Goal: Information Seeking & Learning: Learn about a topic

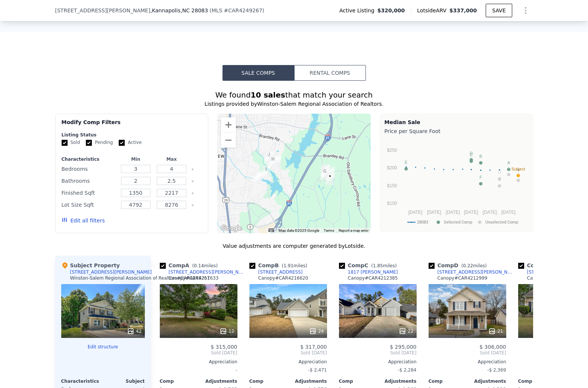
scroll to position [598, 0]
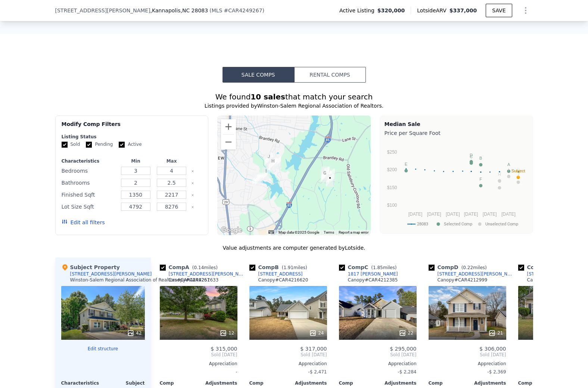
click at [334, 73] on button "Rental Comps" at bounding box center [330, 75] width 72 height 16
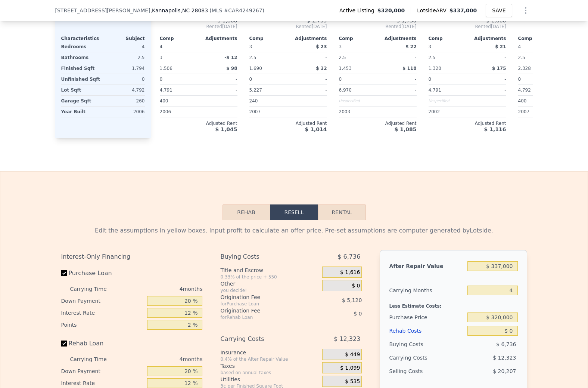
scroll to position [922, 0]
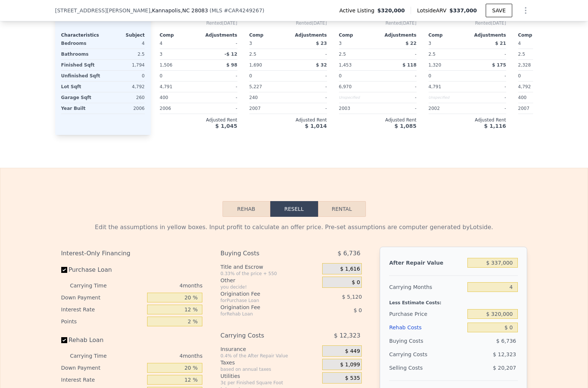
click at [345, 208] on button "Rental" at bounding box center [342, 209] width 48 height 16
select select "30"
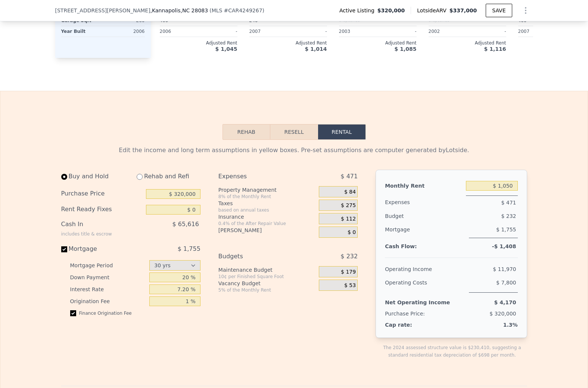
scroll to position [1013, 0]
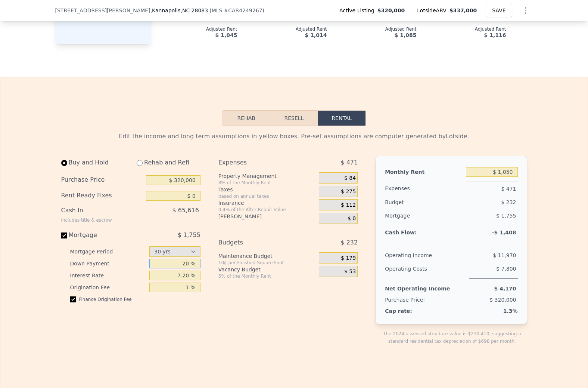
click at [190, 263] on input "20 %" at bounding box center [174, 263] width 51 height 10
type input "25 %"
click at [248, 304] on div "Expenses $ 471 Property Management 8% of the Monthly Rent $ 84 Taxes based on a…" at bounding box center [290, 256] width 145 height 201
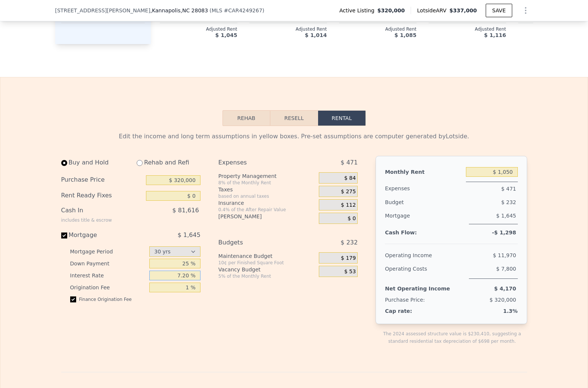
click at [189, 275] on input "7.20 %" at bounding box center [174, 275] width 51 height 10
type input "6.5 %"
click at [218, 311] on div "Expenses $ 471 Property Management 8% of the Monthly Rent $ 84 Taxes based on a…" at bounding box center [290, 256] width 145 height 201
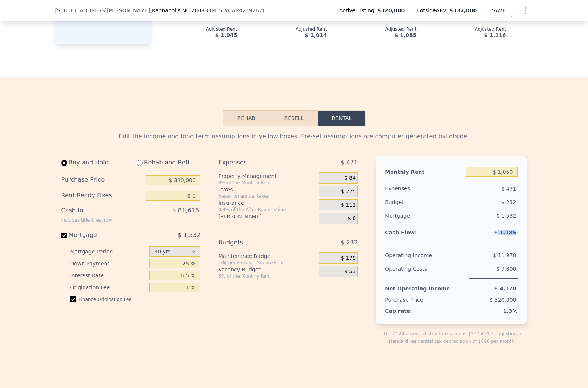
drag, startPoint x: 518, startPoint y: 231, endPoint x: 501, endPoint y: 231, distance: 16.4
click at [501, 231] on div "Monthly Rent $ 1,050 Expenses $ 471 Budget $ 232 Mortgage $ 1,532 Cash Flow: -$…" at bounding box center [451, 240] width 151 height 168
copy span "1,185"
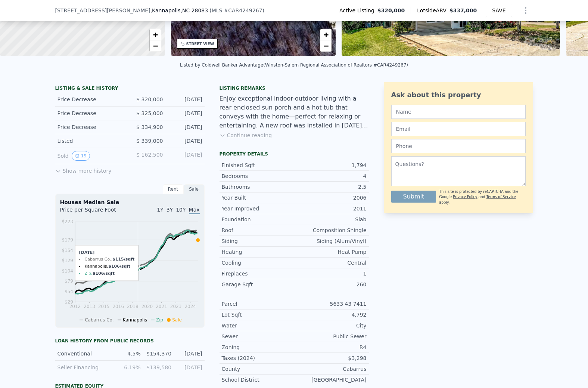
scroll to position [0, 0]
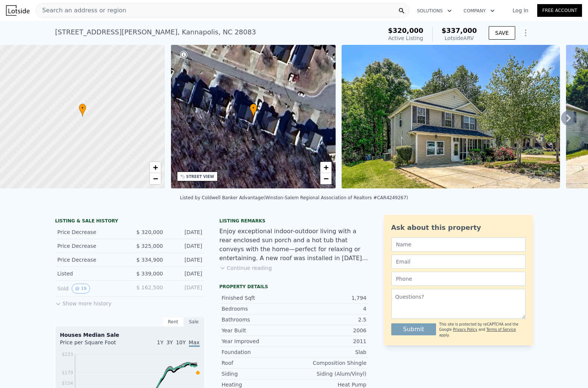
click at [130, 15] on div "Search an address or region" at bounding box center [223, 10] width 374 height 15
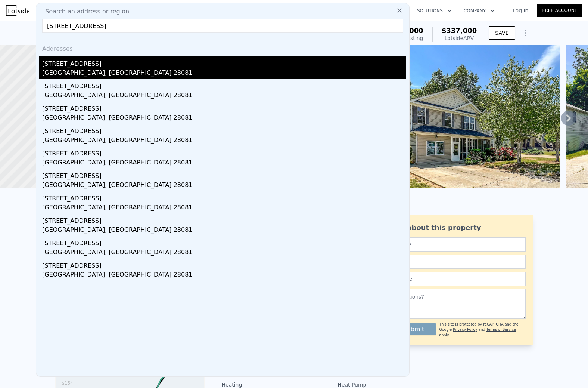
type input "[STREET_ADDRESS]"
click at [98, 70] on div "[GEOGRAPHIC_DATA], [GEOGRAPHIC_DATA] 28081" at bounding box center [224, 73] width 364 height 10
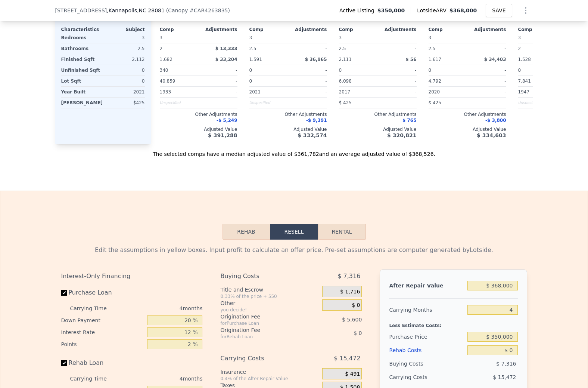
scroll to position [923, 0]
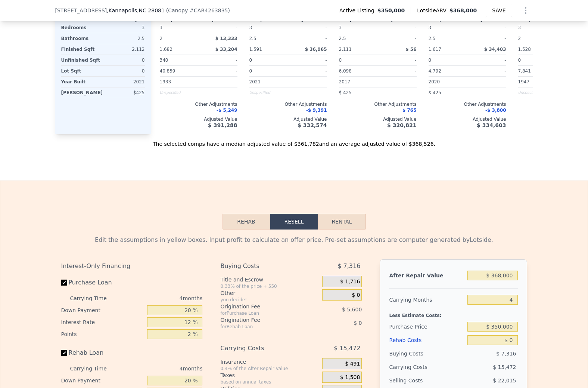
click at [344, 219] on button "Rental" at bounding box center [342, 222] width 48 height 16
select select "30"
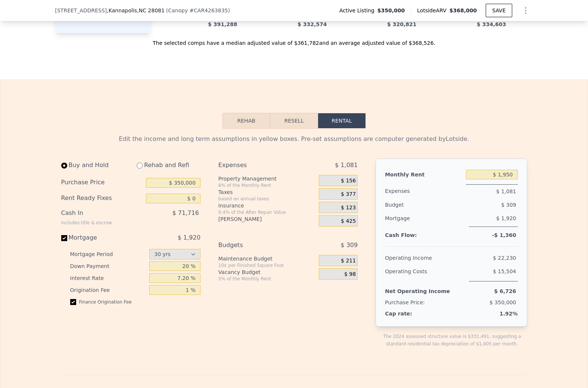
scroll to position [1022, 0]
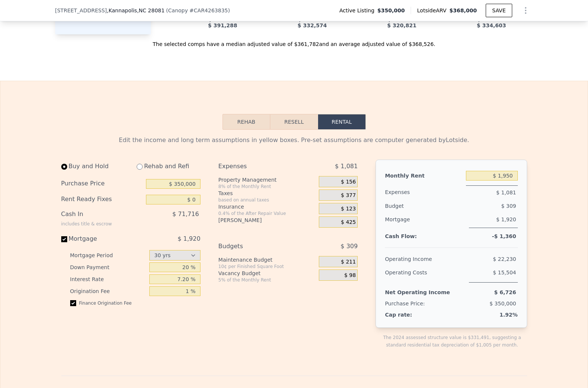
click at [298, 123] on button "Resell" at bounding box center [293, 122] width 47 height 16
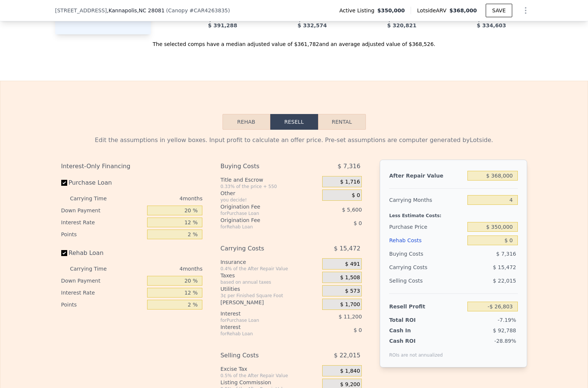
click at [256, 127] on button "Rehab" at bounding box center [247, 122] width 48 height 16
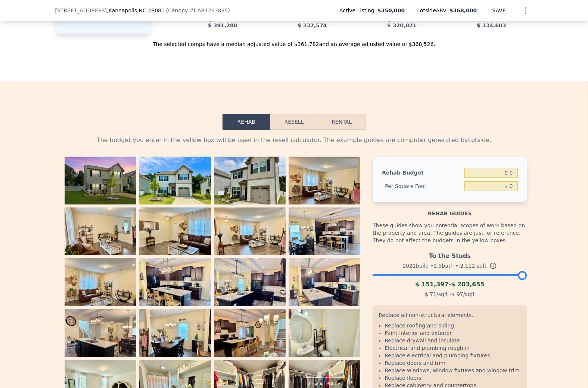
click at [332, 120] on button "Rental" at bounding box center [342, 122] width 48 height 16
select select "30"
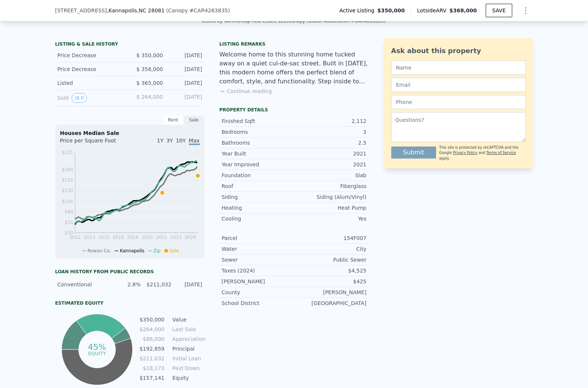
scroll to position [0, 0]
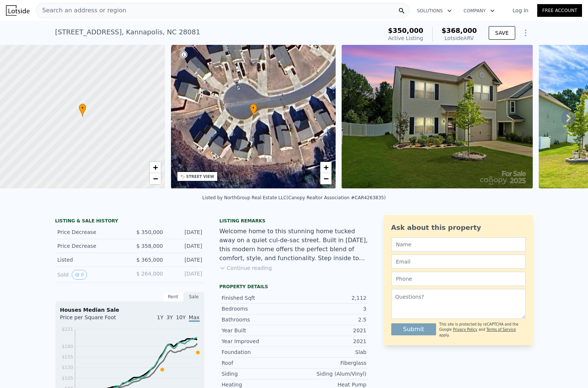
click at [182, 6] on div "Search an address or region" at bounding box center [223, 10] width 374 height 15
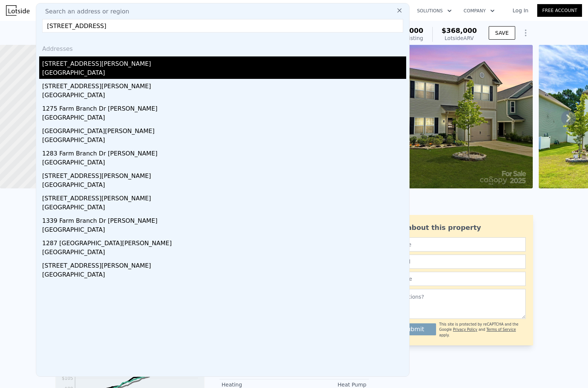
type input "[STREET_ADDRESS]"
click at [93, 69] on div "[GEOGRAPHIC_DATA]" at bounding box center [224, 73] width 364 height 10
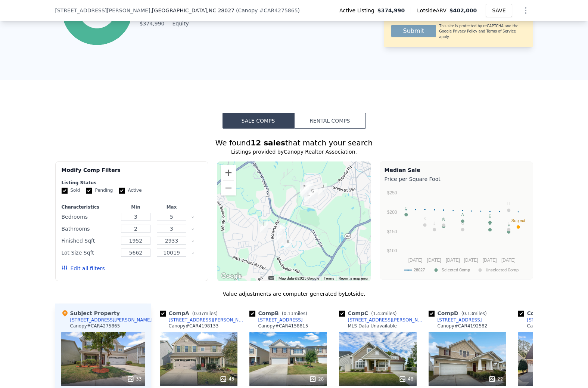
scroll to position [496, 0]
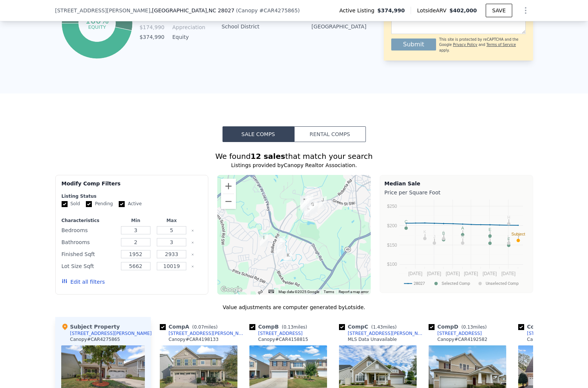
click at [335, 136] on button "Rental Comps" at bounding box center [330, 134] width 72 height 16
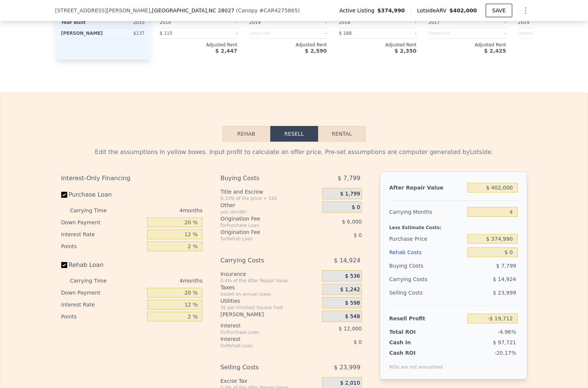
scroll to position [985, 0]
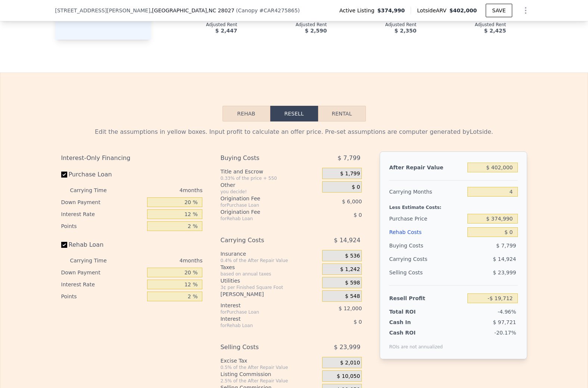
click at [334, 111] on button "Rental" at bounding box center [342, 114] width 48 height 16
select select "30"
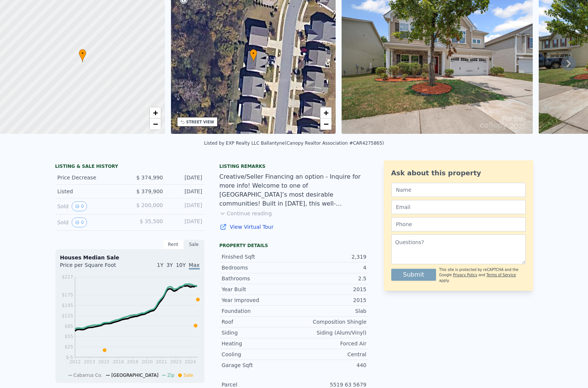
scroll to position [0, 0]
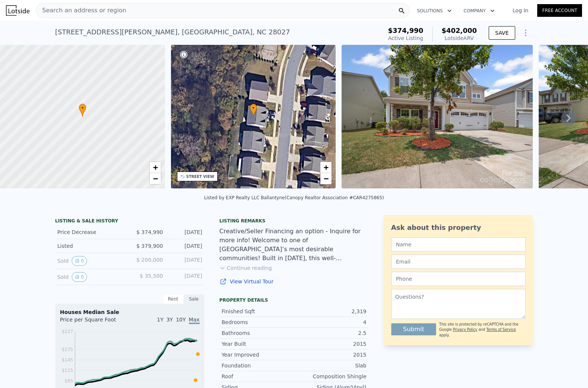
click at [118, 11] on div "Search an address or region" at bounding box center [223, 10] width 374 height 15
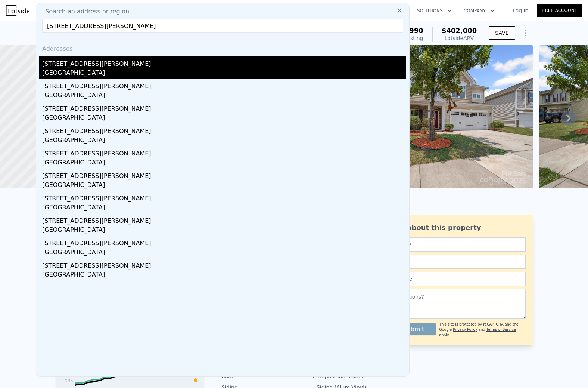
type input "[STREET_ADDRESS][PERSON_NAME]"
click at [114, 68] on div "[GEOGRAPHIC_DATA]" at bounding box center [224, 73] width 364 height 10
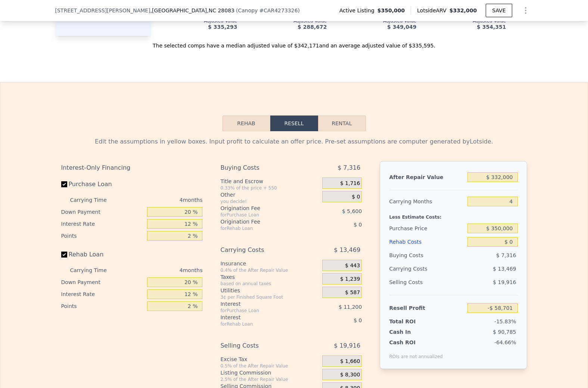
scroll to position [1028, 0]
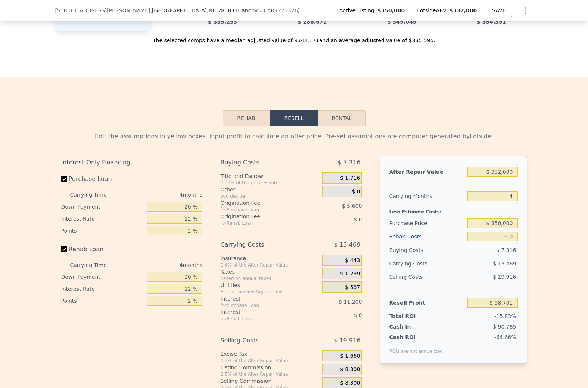
click at [350, 119] on button "Rental" at bounding box center [342, 118] width 48 height 16
select select "30"
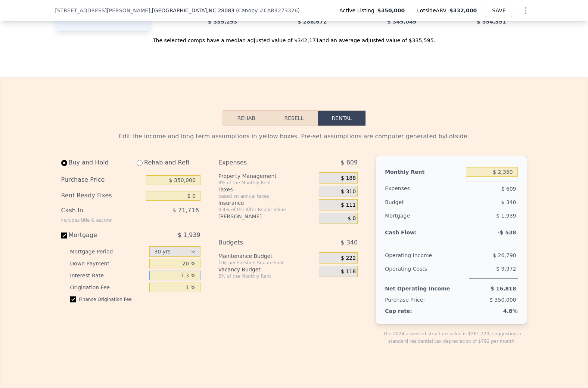
click at [189, 277] on input "7.3 %" at bounding box center [174, 275] width 51 height 10
click at [266, 319] on div "Expenses $ 609 Property Management 8% of the Monthly Rent $ 188 Taxes based on …" at bounding box center [290, 256] width 145 height 201
click at [239, 305] on div "Expenses $ 609 Property Management 8% of the Monthly Rent $ 188 Taxes based on …" at bounding box center [290, 256] width 145 height 201
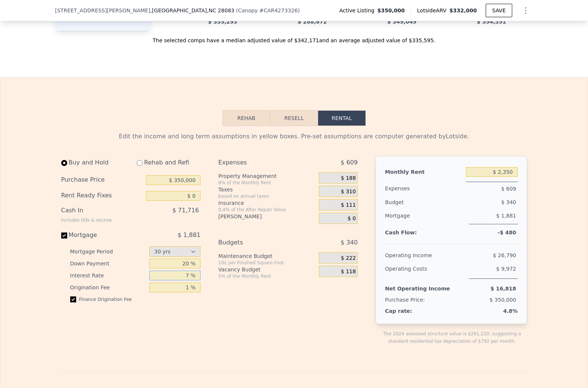
click at [193, 275] on input "7 %" at bounding box center [174, 275] width 51 height 10
click at [243, 300] on div "Expenses $ 609 Property Management 8% of the Monthly Rent $ 188 Taxes based on …" at bounding box center [290, 256] width 145 height 201
click at [190, 275] on input "5 %" at bounding box center [174, 275] width 51 height 10
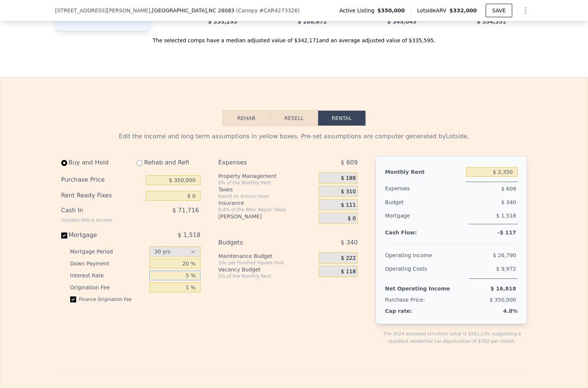
click at [190, 275] on input "5 %" at bounding box center [174, 275] width 51 height 10
type input "4 %"
click at [235, 300] on div "Expenses $ 609 Property Management 8% of the Monthly Rent $ 188 Taxes based on …" at bounding box center [290, 256] width 145 height 201
click at [190, 275] on input "4 %" at bounding box center [174, 275] width 51 height 10
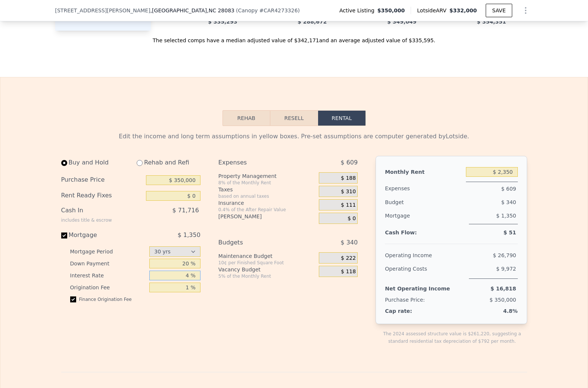
click at [190, 275] on input "4 %" at bounding box center [174, 275] width 51 height 10
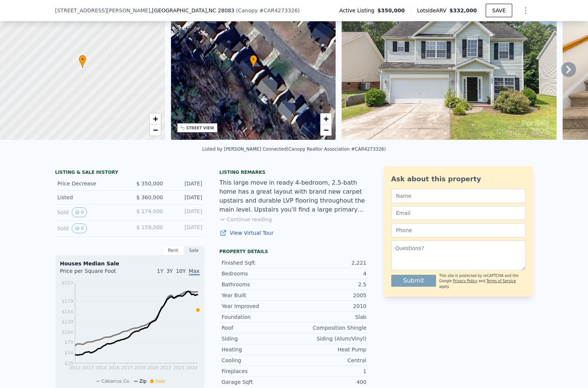
scroll to position [0, 0]
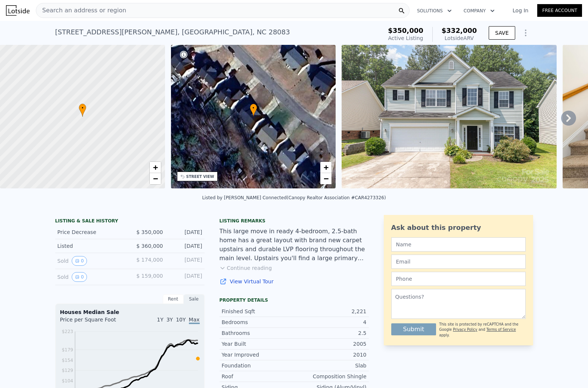
click at [134, 8] on div "Search an address or region" at bounding box center [223, 10] width 374 height 15
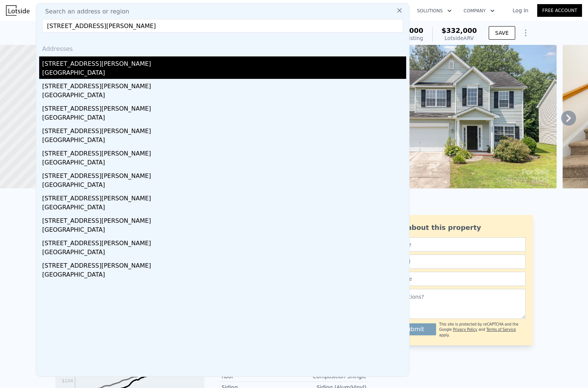
type input "[STREET_ADDRESS][PERSON_NAME]"
click at [106, 65] on div "[STREET_ADDRESS][PERSON_NAME]" at bounding box center [224, 62] width 364 height 12
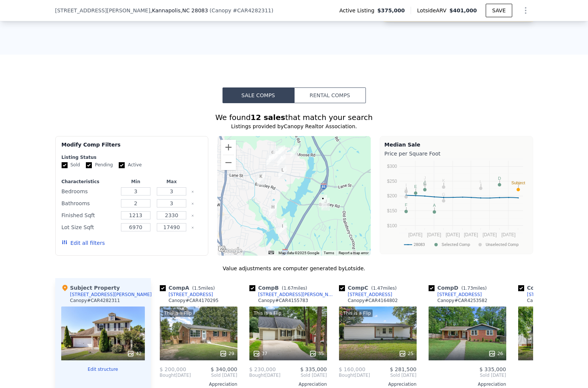
scroll to position [579, 0]
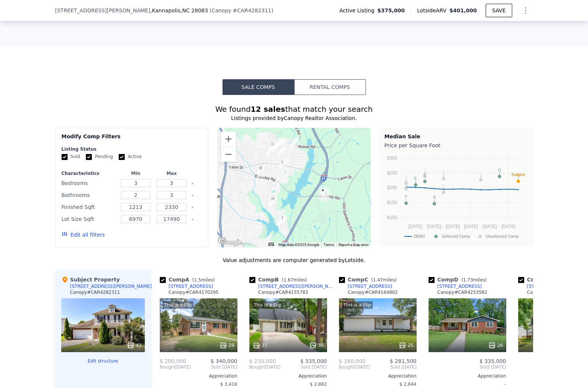
click at [324, 88] on button "Rental Comps" at bounding box center [330, 87] width 72 height 16
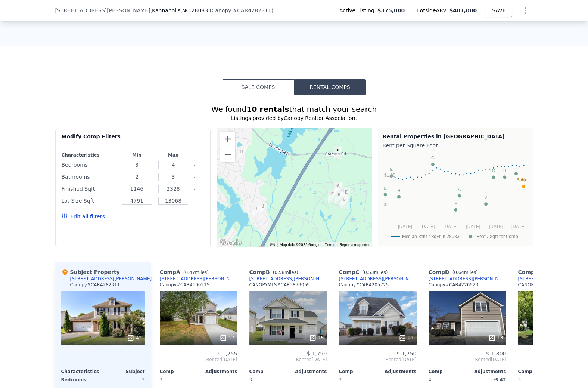
click at [254, 85] on button "Sale Comps" at bounding box center [259, 87] width 72 height 16
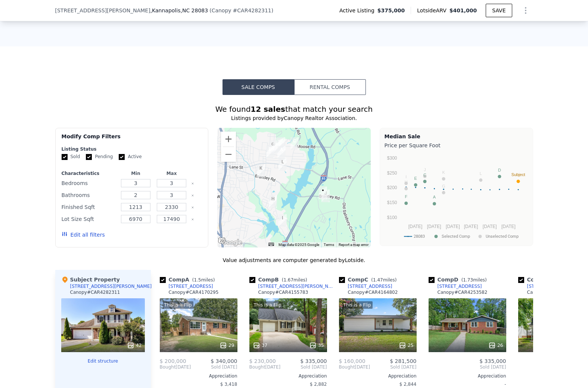
click at [326, 84] on button "Rental Comps" at bounding box center [330, 87] width 72 height 16
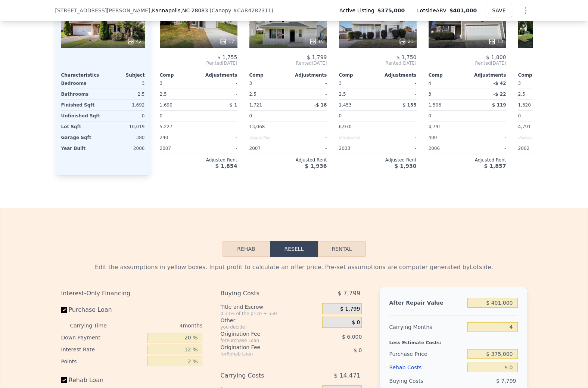
scroll to position [882, 0]
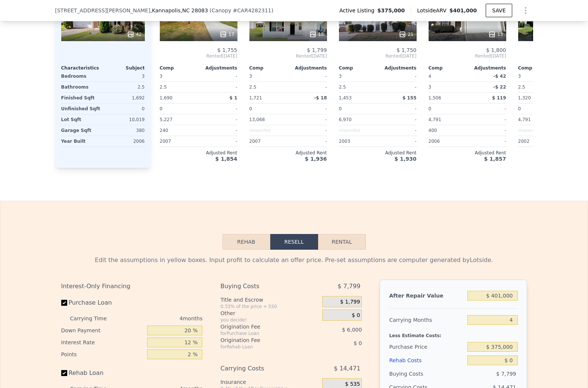
click at [335, 242] on button "Rental" at bounding box center [342, 242] width 48 height 16
select select "30"
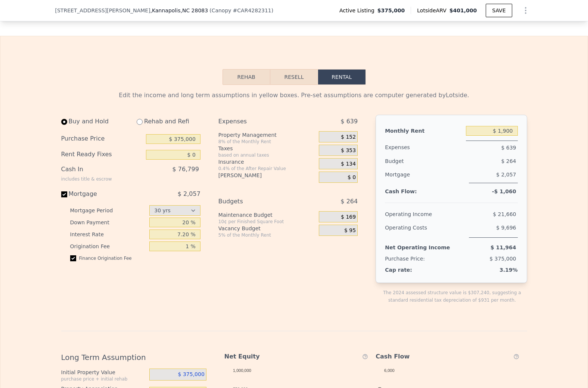
scroll to position [1048, 0]
drag, startPoint x: 519, startPoint y: 188, endPoint x: 492, endPoint y: 187, distance: 26.5
click at [492, 187] on div "Monthly Rent $ 1,900 Expenses $ 639 Budget $ 264 Mortgage $ 2,057 Cash Flow: -$…" at bounding box center [451, 198] width 151 height 168
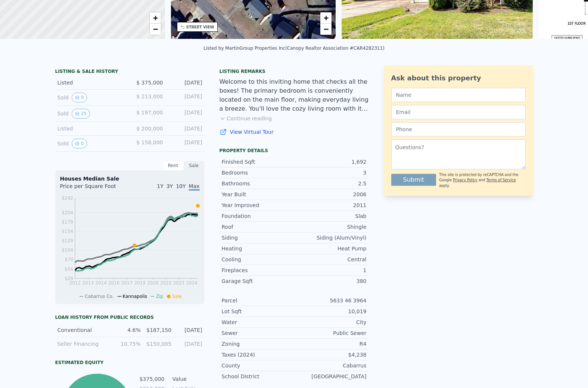
scroll to position [3, 0]
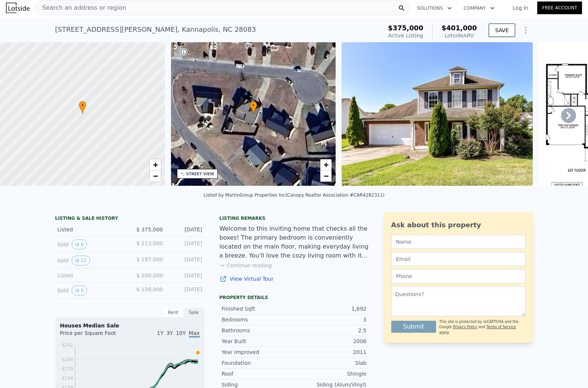
click at [73, 9] on span "Search an address or region" at bounding box center [81, 7] width 90 height 9
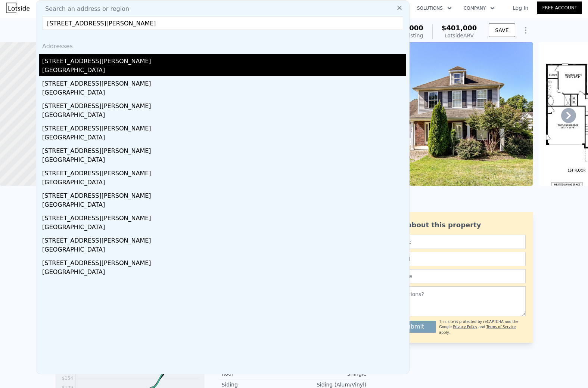
type input "[STREET_ADDRESS][PERSON_NAME]"
click at [88, 65] on div "[STREET_ADDRESS][PERSON_NAME]" at bounding box center [224, 60] width 364 height 12
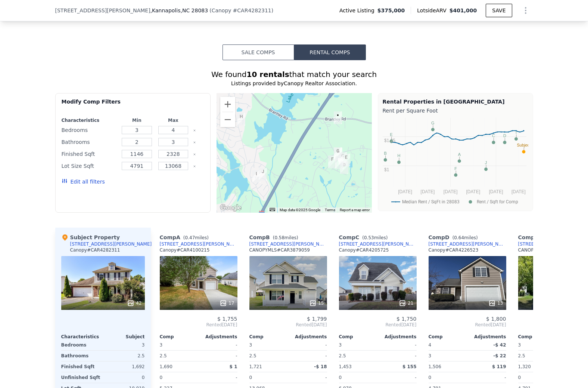
scroll to position [622, 0]
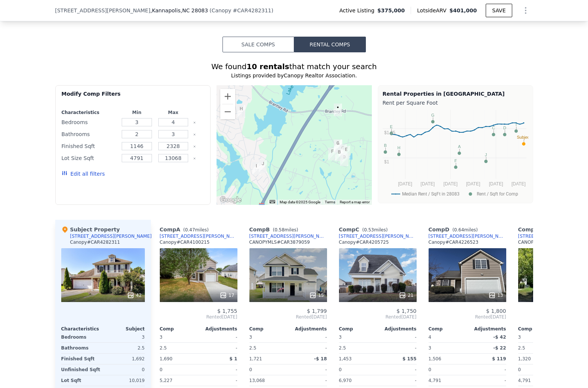
click at [276, 47] on button "Sale Comps" at bounding box center [259, 45] width 72 height 16
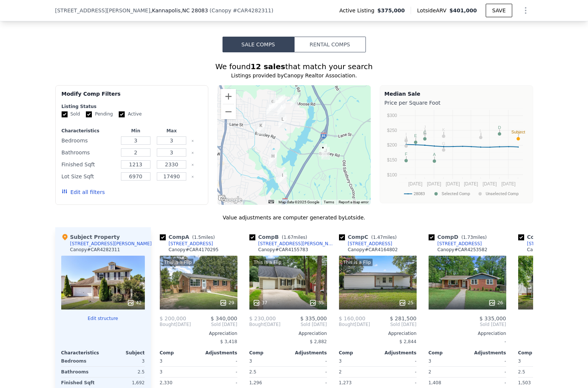
click at [329, 47] on button "Rental Comps" at bounding box center [330, 45] width 72 height 16
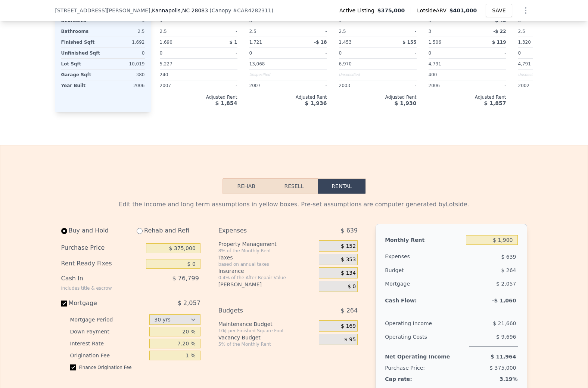
scroll to position [946, 0]
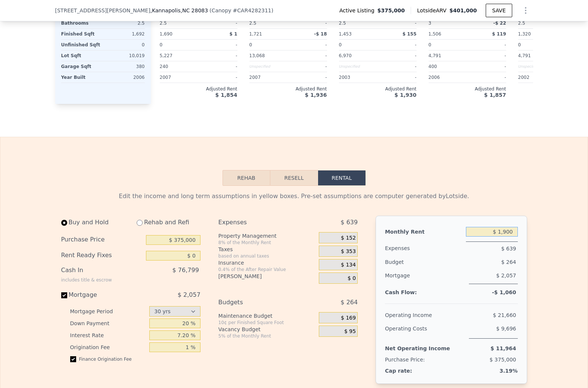
drag, startPoint x: 497, startPoint y: 232, endPoint x: 517, endPoint y: 232, distance: 20.2
click at [517, 232] on input "$ 1,900" at bounding box center [492, 232] width 52 height 10
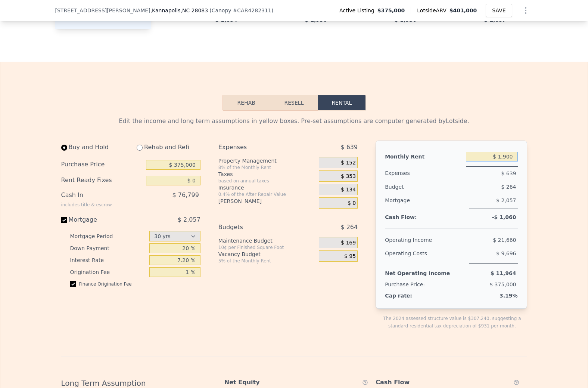
scroll to position [1030, 0]
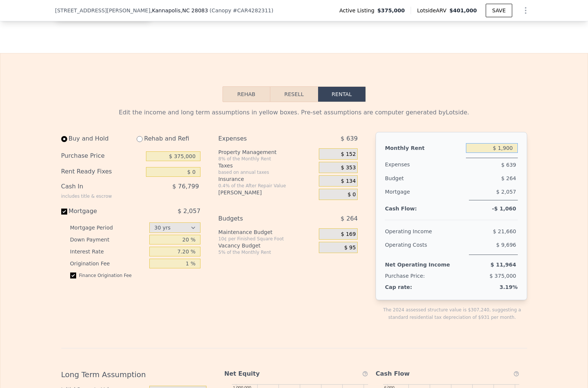
click at [342, 96] on button "Rental" at bounding box center [342, 94] width 48 height 16
click at [304, 93] on button "Resell" at bounding box center [293, 94] width 47 height 16
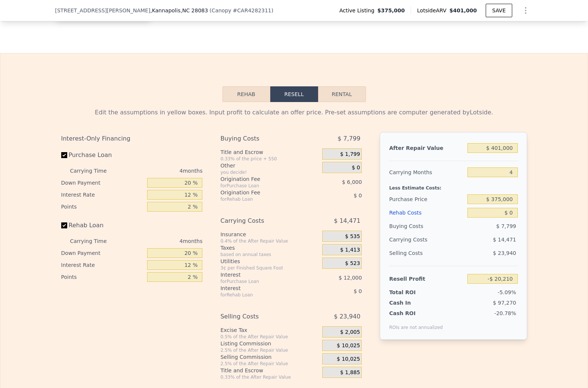
click at [254, 90] on button "Rehab" at bounding box center [247, 94] width 48 height 16
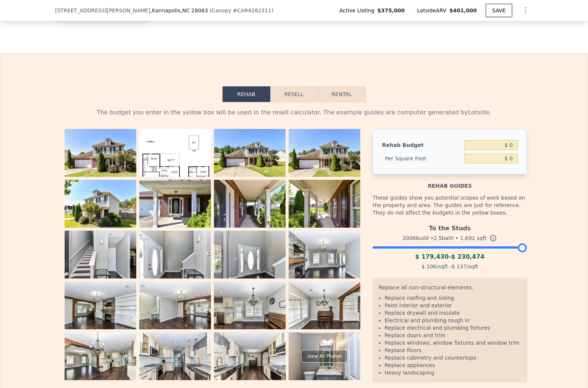
click at [346, 91] on button "Rental" at bounding box center [342, 94] width 48 height 16
select select "30"
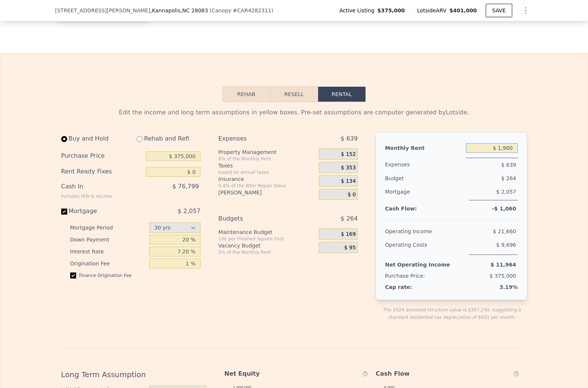
drag, startPoint x: 487, startPoint y: 150, endPoint x: 525, endPoint y: 149, distance: 38.5
click at [525, 149] on div "Monthly Rent $ 1,900 Expenses $ 639 Budget $ 264 Mortgage $ 2,057 Cash Flow: -$…" at bounding box center [451, 216] width 151 height 168
drag, startPoint x: 518, startPoint y: 162, endPoint x: 471, endPoint y: 161, distance: 47.1
click at [471, 161] on div "Monthly Rent $ 1,900 Expenses $ 639 Budget $ 264 Mortgage $ 2,057 Cash Flow: -$…" at bounding box center [451, 216] width 151 height 168
click at [517, 166] on div "$ 639" at bounding box center [492, 165] width 52 height 14
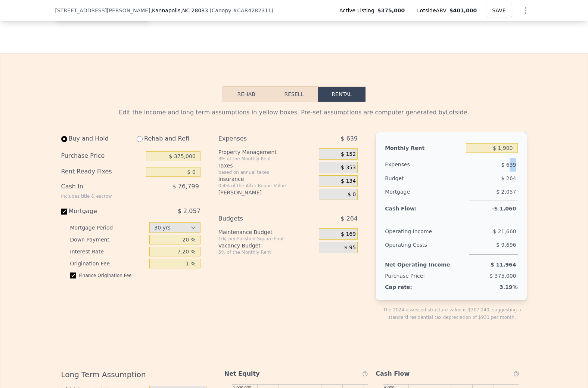
drag, startPoint x: 518, startPoint y: 165, endPoint x: 510, endPoint y: 165, distance: 7.8
click at [510, 165] on div "$ 639" at bounding box center [492, 165] width 52 height 14
drag, startPoint x: 518, startPoint y: 190, endPoint x: 400, endPoint y: 189, distance: 118.4
click at [399, 189] on div "Monthly Rent $ 1,900 Expenses $ 639 Budget $ 264 Mortgage $ 2,057 Cash Flow: -$…" at bounding box center [451, 216] width 151 height 168
drag, startPoint x: 516, startPoint y: 208, endPoint x: 491, endPoint y: 207, distance: 24.7
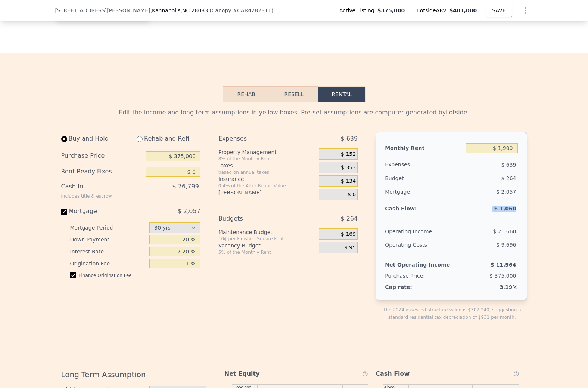
click at [492, 206] on div "-$ 1,060" at bounding box center [492, 208] width 52 height 4
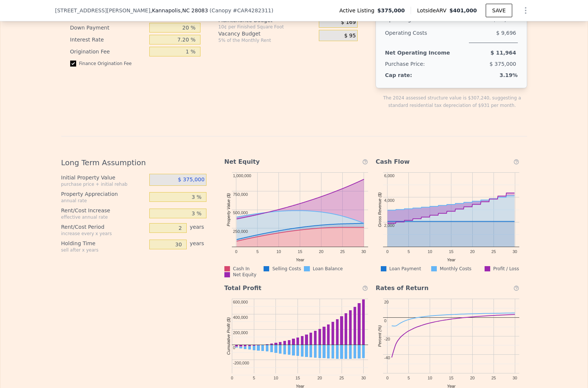
scroll to position [1246, 0]
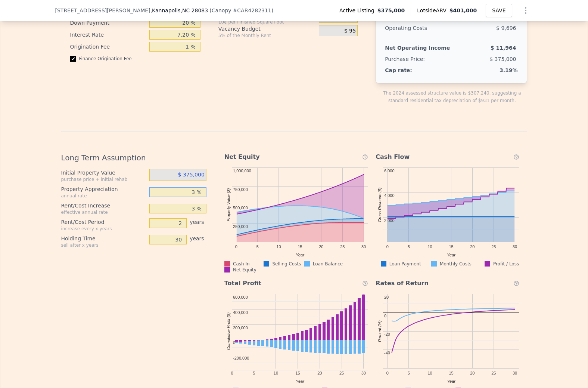
click at [198, 192] on input "3 %" at bounding box center [177, 192] width 57 height 10
type input "5 %"
click at [189, 270] on div "Long Term Assumption Initial Property Value purchase price + initial rehab $ 37…" at bounding box center [136, 269] width 151 height 246
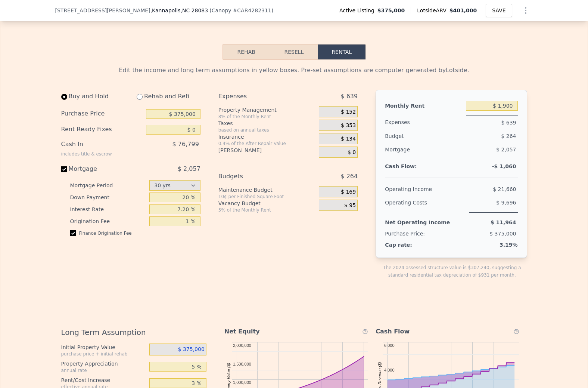
scroll to position [1066, 0]
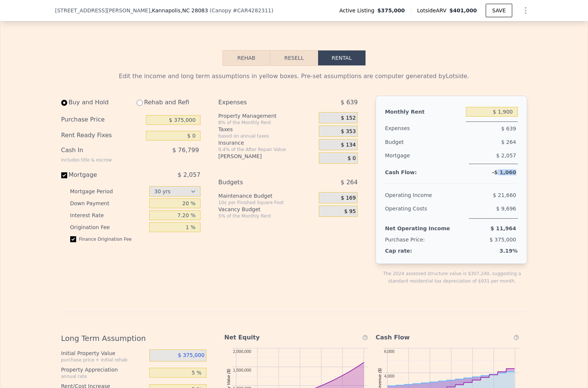
drag, startPoint x: 516, startPoint y: 171, endPoint x: 501, endPoint y: 172, distance: 15.3
click at [501, 172] on div "-$ 1,060" at bounding box center [492, 172] width 52 height 4
drag, startPoint x: 493, startPoint y: 172, endPoint x: 517, endPoint y: 174, distance: 24.0
click at [517, 174] on div "-$ 1,060" at bounding box center [492, 172] width 52 height 4
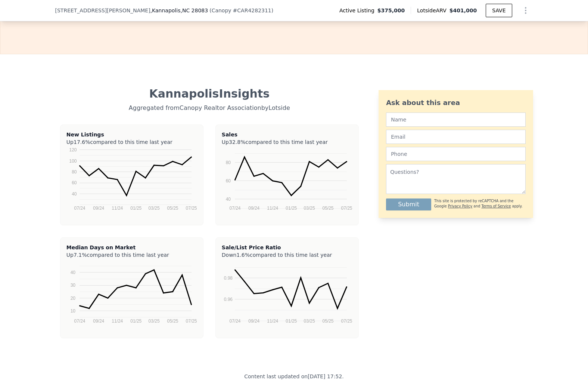
scroll to position [1634, 0]
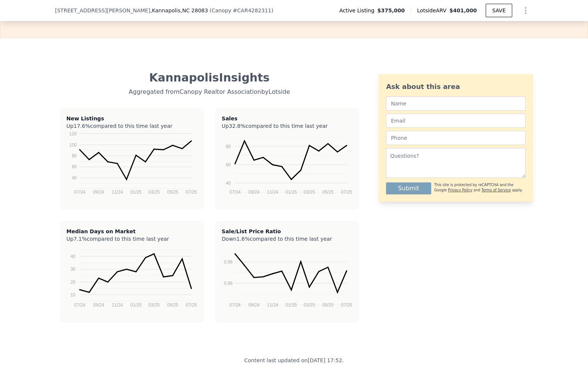
click at [143, 188] on rect "A chart." at bounding box center [131, 168] width 131 height 75
click at [155, 255] on icon "A chart." at bounding box center [136, 273] width 112 height 38
click at [192, 289] on rect "A chart." at bounding box center [131, 281] width 131 height 75
click at [190, 286] on icon "A chart." at bounding box center [136, 273] width 112 height 38
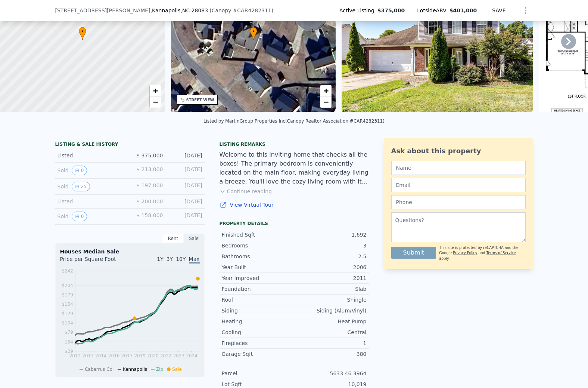
scroll to position [0, 0]
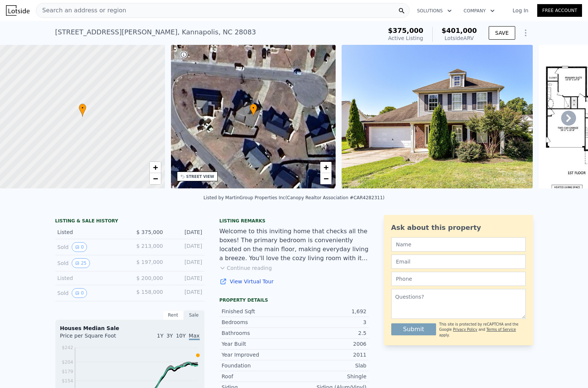
click at [119, 10] on div "Search an address or region" at bounding box center [223, 10] width 374 height 15
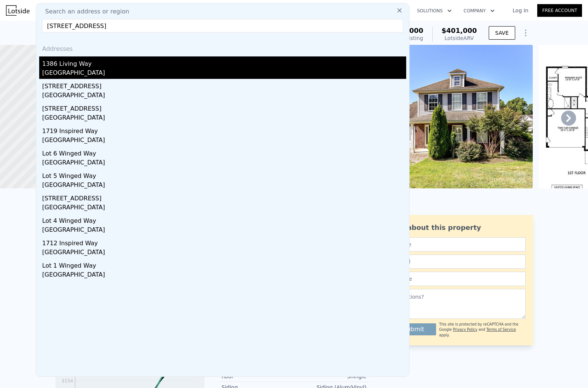
type input "[STREET_ADDRESS]"
click at [106, 63] on div "1386 Living Way" at bounding box center [224, 62] width 364 height 12
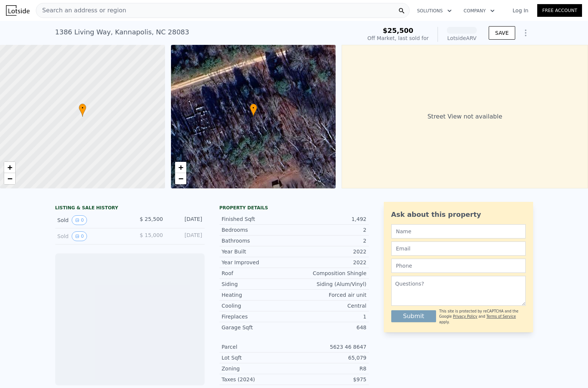
click at [114, 12] on span "Search an address or region" at bounding box center [81, 10] width 90 height 9
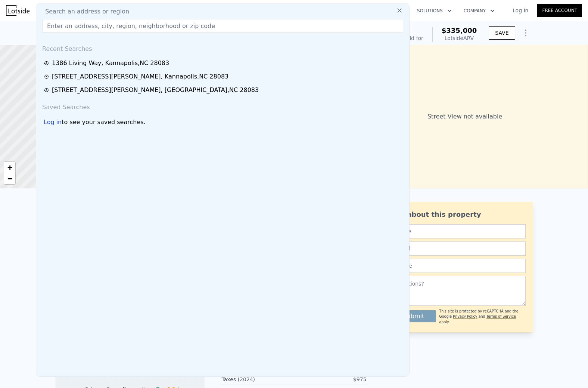
type input "[STREET_ADDRESS]"
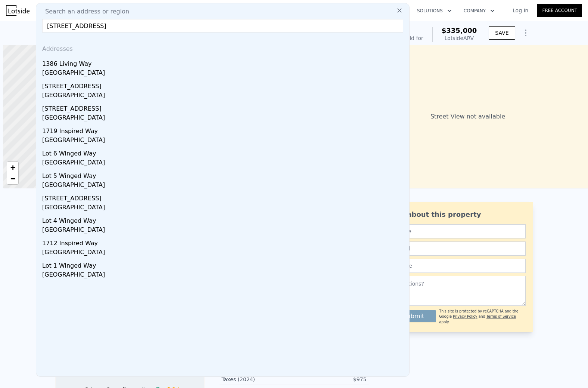
scroll to position [0, 3]
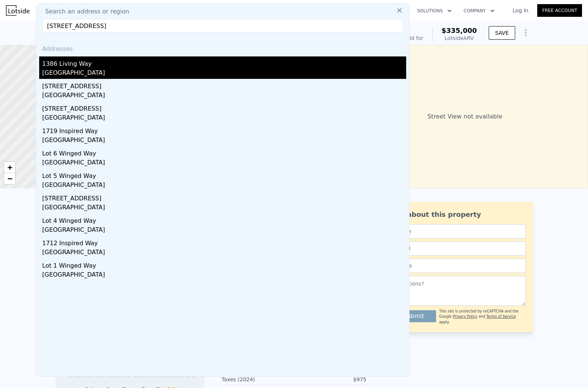
type input "[STREET_ADDRESS]"
click at [118, 69] on div "[GEOGRAPHIC_DATA]" at bounding box center [224, 73] width 364 height 10
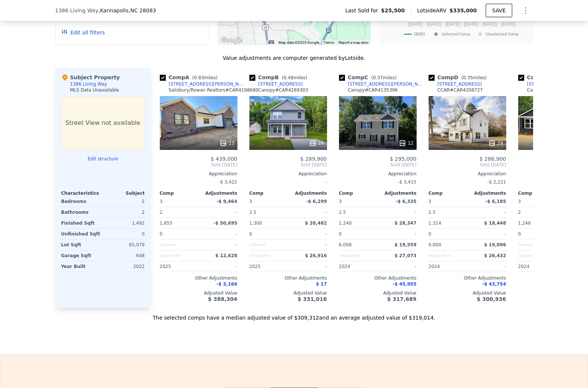
scroll to position [703, 0]
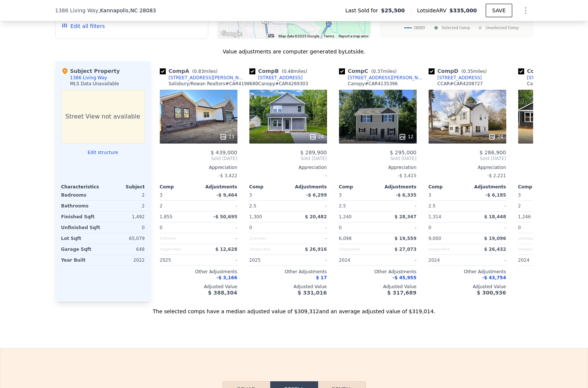
click at [140, 11] on span ", NC 28083" at bounding box center [142, 10] width 28 height 6
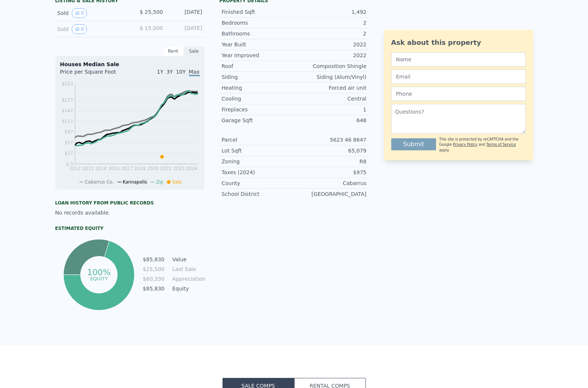
scroll to position [0, 0]
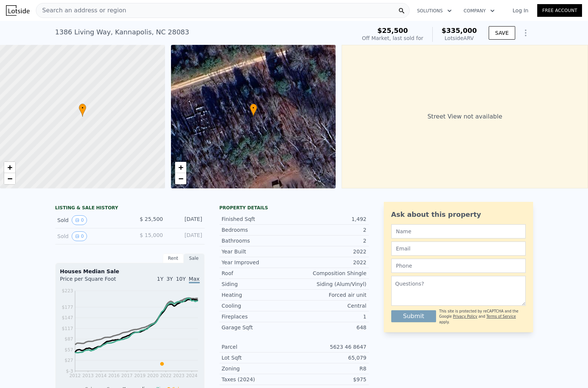
click at [137, 11] on div "Search an address or region" at bounding box center [223, 10] width 374 height 15
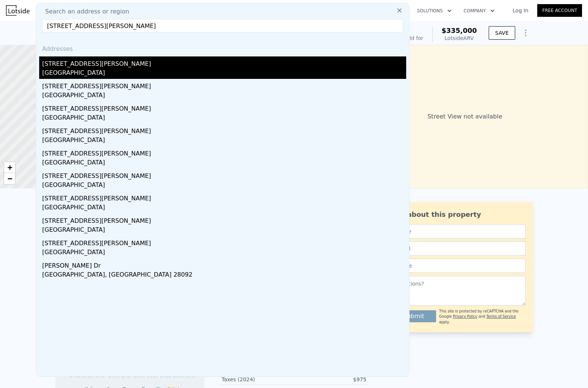
type input "4602 Harris Elliot Road Lincolnton, NC 28092"
click at [122, 63] on div "4606 Harris Elliot Road" at bounding box center [224, 62] width 364 height 12
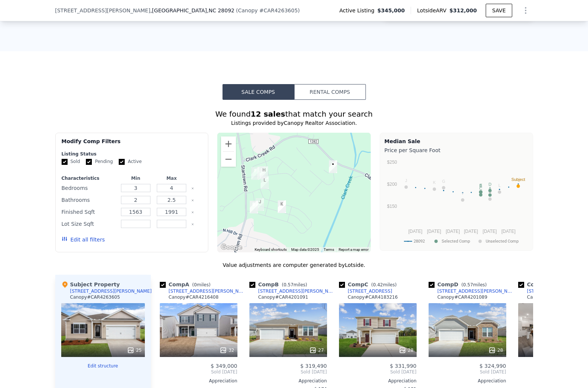
scroll to position [454, 0]
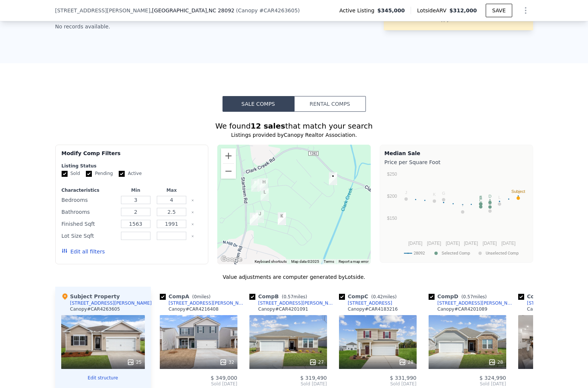
click at [324, 102] on button "Rental Comps" at bounding box center [330, 104] width 72 height 16
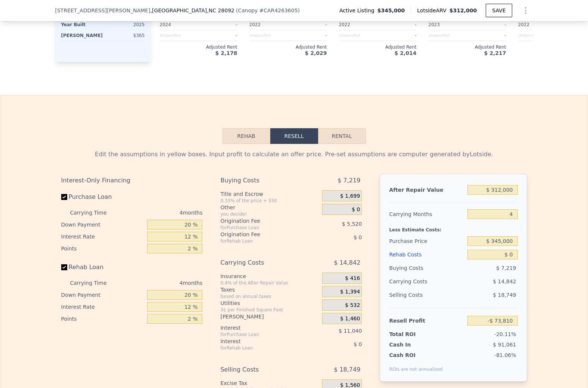
scroll to position [872, 0]
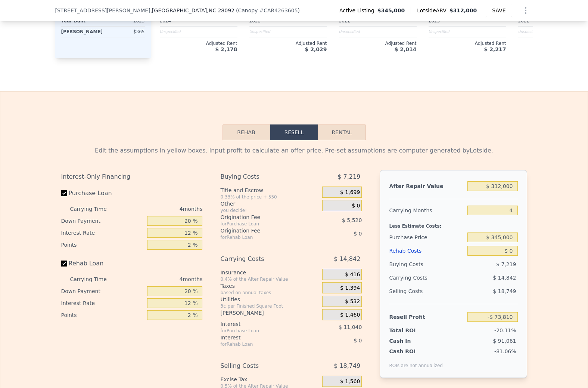
click at [330, 125] on button "Rental" at bounding box center [342, 132] width 48 height 16
select select "30"
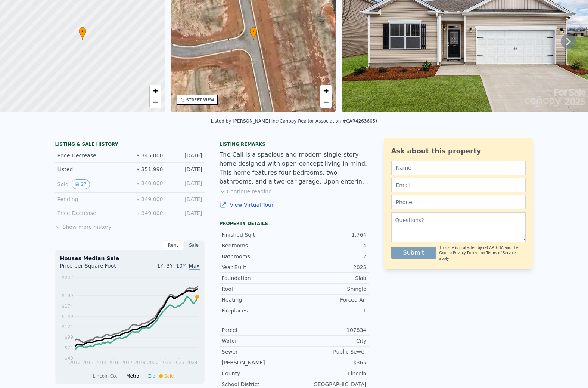
scroll to position [3, 0]
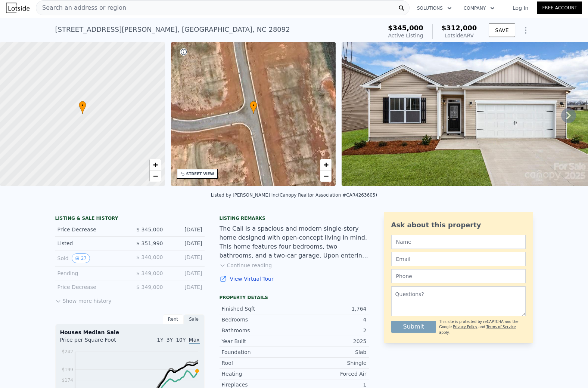
click at [136, 6] on div "Search an address or region" at bounding box center [223, 7] width 374 height 15
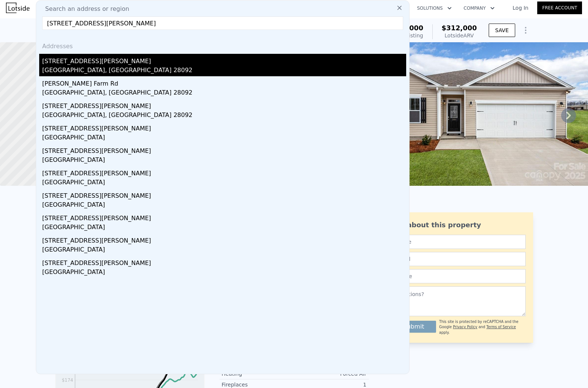
type input "3045 Ora Smith Road Lincolnton, NC 28092"
click at [108, 64] on div "3048 Ora Smith Road" at bounding box center [224, 60] width 364 height 12
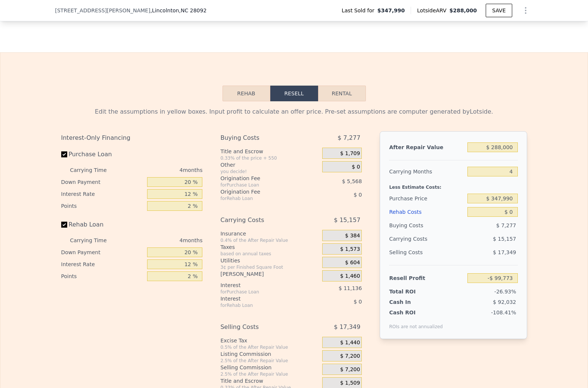
scroll to position [908, 0]
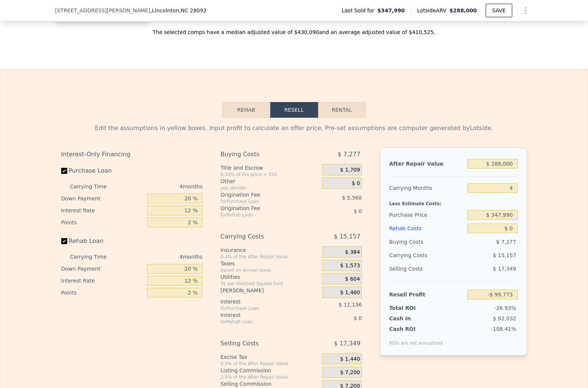
click at [341, 110] on button "Rental" at bounding box center [342, 110] width 48 height 16
select select "30"
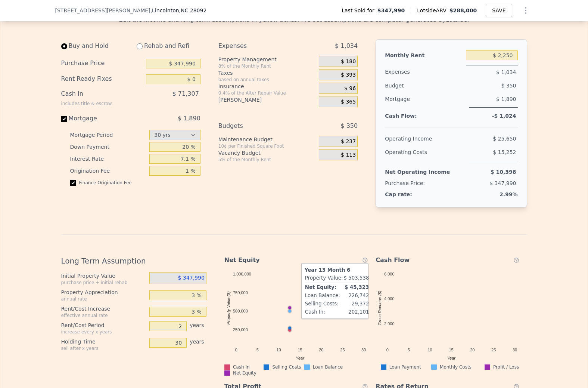
scroll to position [1011, 0]
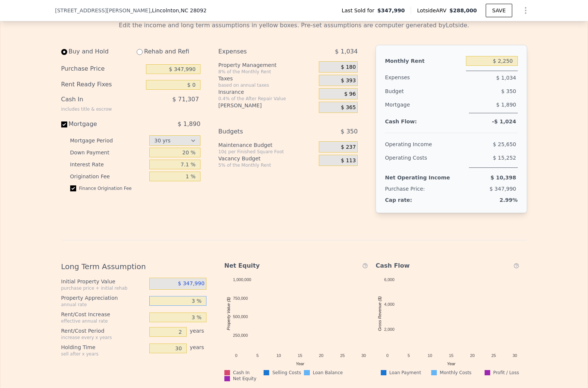
click at [197, 298] on input "3 %" at bounding box center [177, 301] width 57 height 10
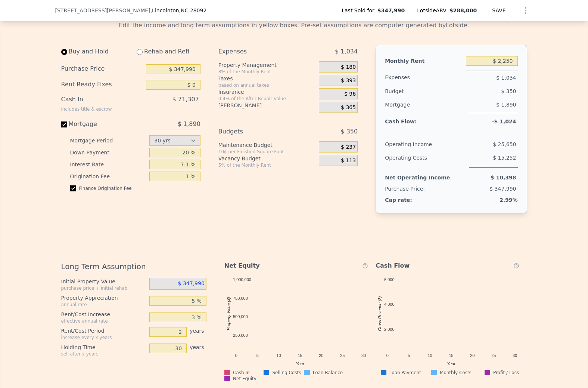
click at [197, 243] on div "Long Term Assumption Initial Property Value purchase price + initial rehab $ 34…" at bounding box center [294, 371] width 466 height 262
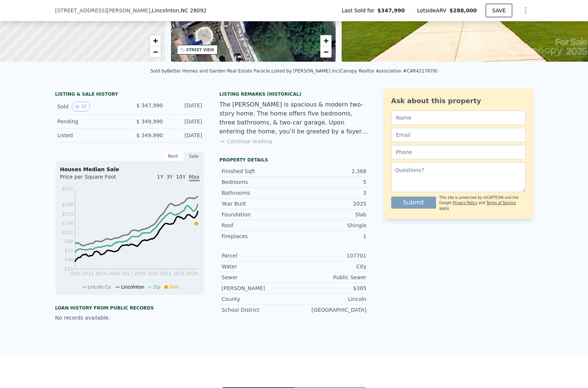
scroll to position [3, 0]
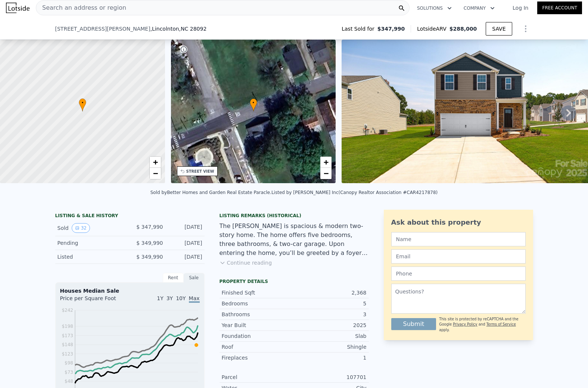
type input "3 %"
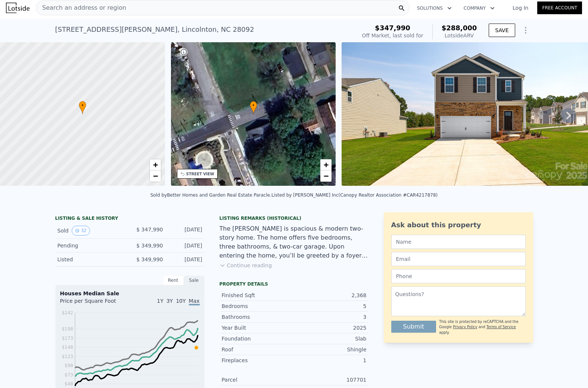
scroll to position [0, 0]
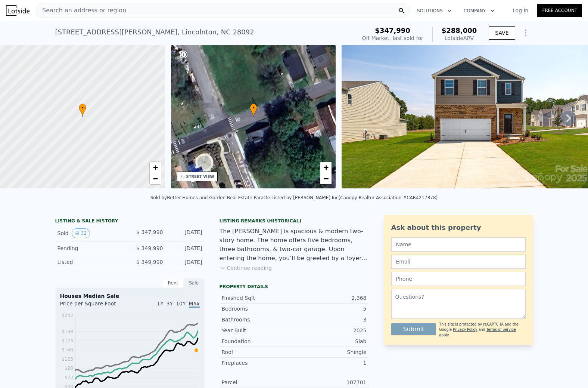
click at [133, 10] on div "Search an address or region" at bounding box center [223, 10] width 374 height 15
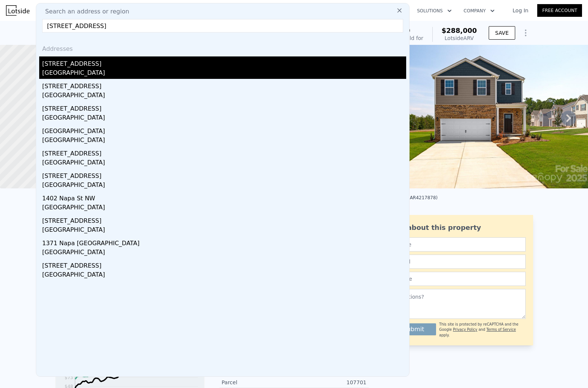
type input "1423 Napa Street NW Concord, NC 28027-3544"
click at [101, 68] on div "[GEOGRAPHIC_DATA]" at bounding box center [224, 73] width 364 height 10
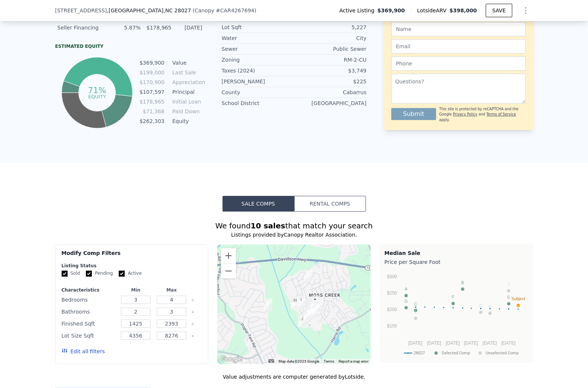
scroll to position [431, 0]
click at [332, 204] on button "Rental Comps" at bounding box center [330, 203] width 72 height 16
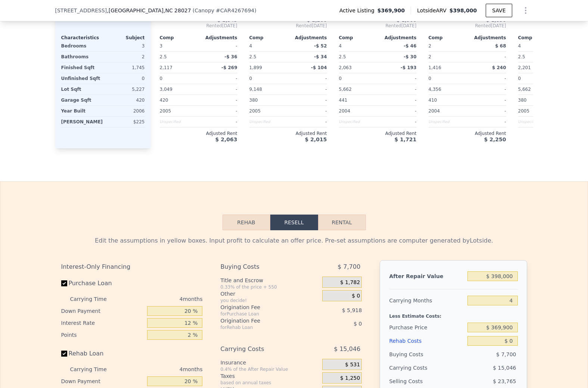
scroll to position [896, 0]
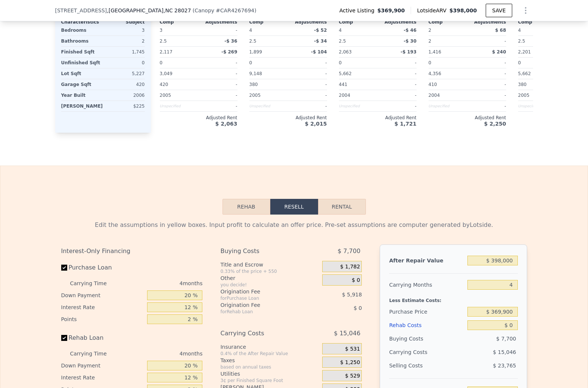
click at [338, 205] on button "Rental" at bounding box center [342, 207] width 48 height 16
select select "30"
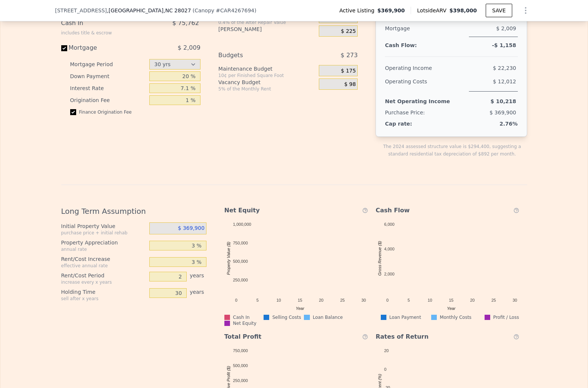
scroll to position [1179, 0]
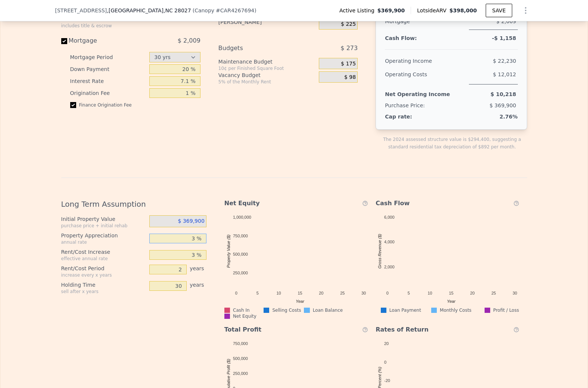
click at [197, 238] on input "3 %" at bounding box center [177, 238] width 57 height 10
click at [195, 322] on div "Long Term Assumption Initial Property Value purchase price + initial rehab $ 36…" at bounding box center [136, 316] width 151 height 246
click at [195, 239] on input "10 %" at bounding box center [177, 238] width 57 height 10
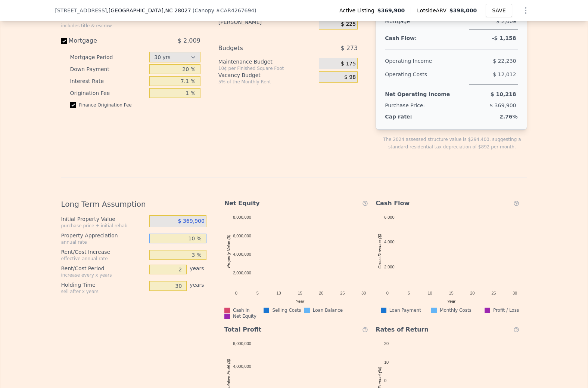
click at [195, 239] on input "10 %" at bounding box center [177, 238] width 57 height 10
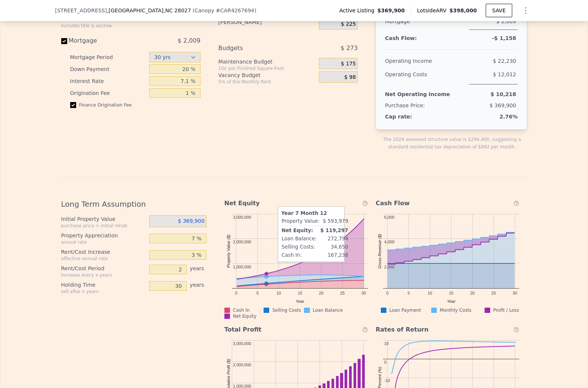
type input "7.0 %"
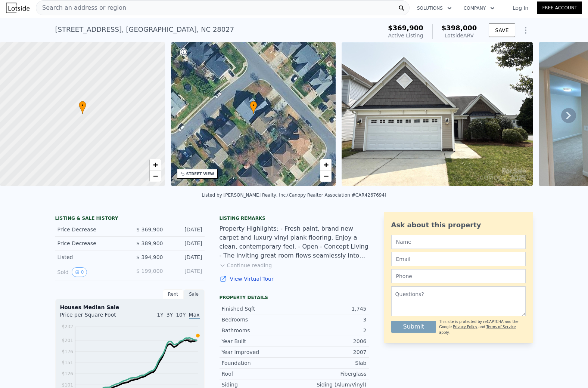
scroll to position [0, 0]
